Goal: Download file/media

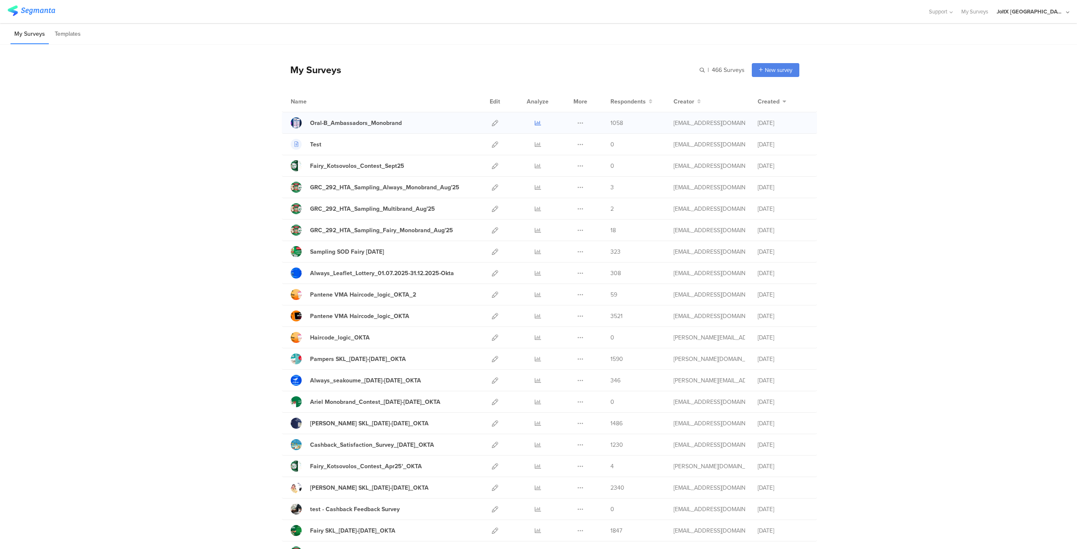
click at [535, 122] on icon at bounding box center [538, 123] width 6 height 6
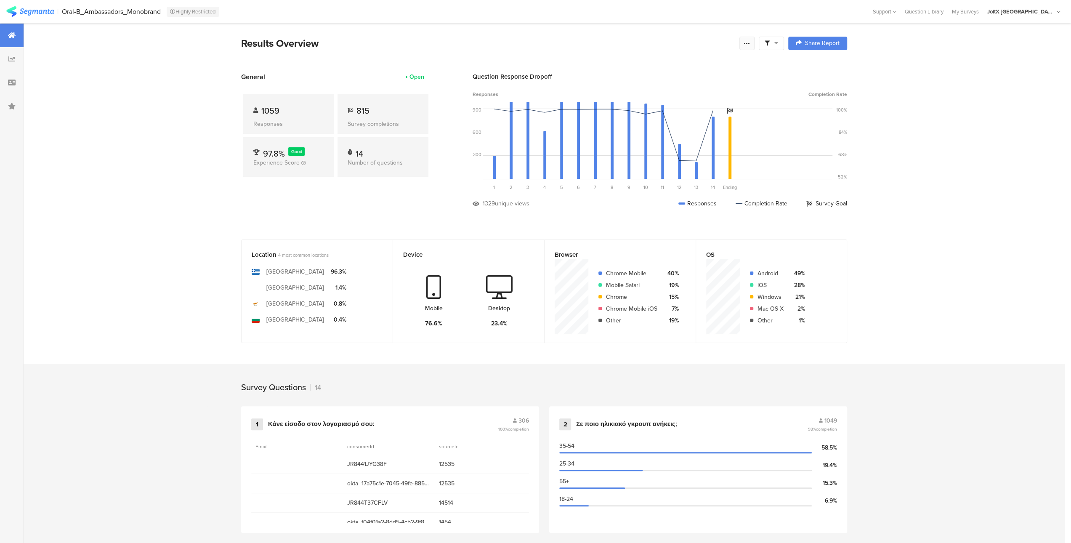
click at [750, 43] on icon at bounding box center [747, 43] width 7 height 7
click at [678, 128] on div "Export Results" at bounding box center [690, 128] width 135 height 8
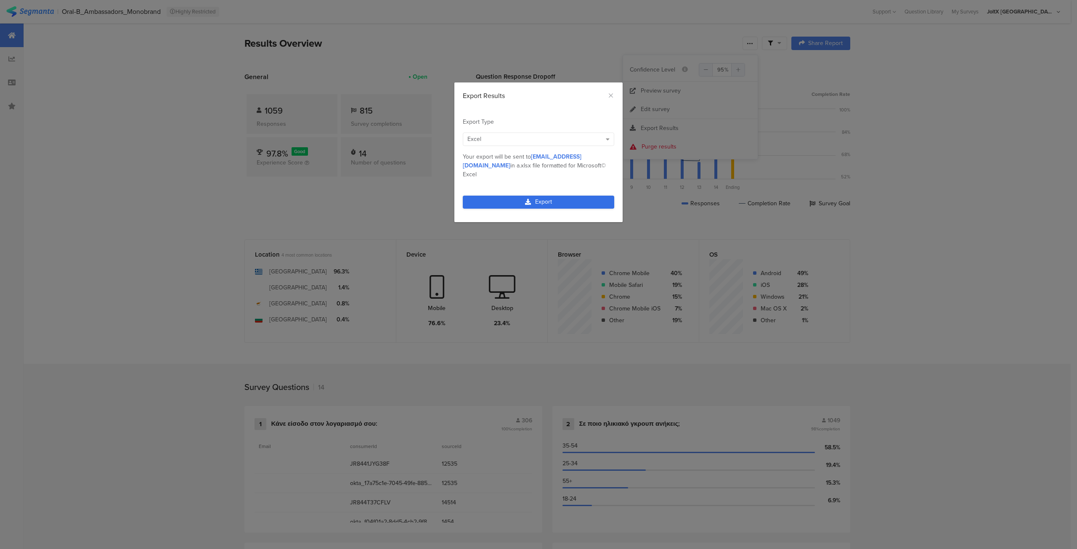
click at [541, 196] on link "Export" at bounding box center [539, 202] width 152 height 13
